Goal: Task Accomplishment & Management: Complete application form

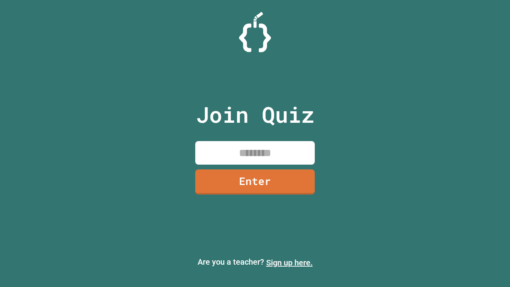
click at [289, 263] on link "Sign up here." at bounding box center [289, 263] width 47 height 10
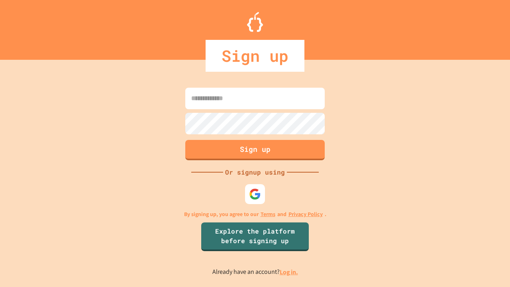
click at [289, 272] on link "Log in." at bounding box center [289, 272] width 18 height 8
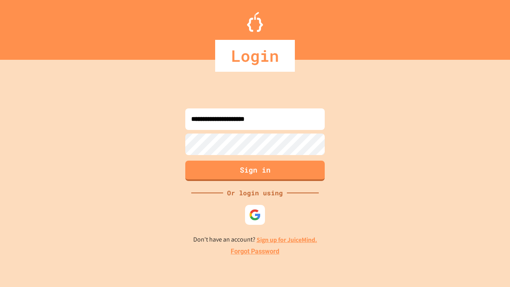
type input "**********"
